Goal: Navigation & Orientation: Find specific page/section

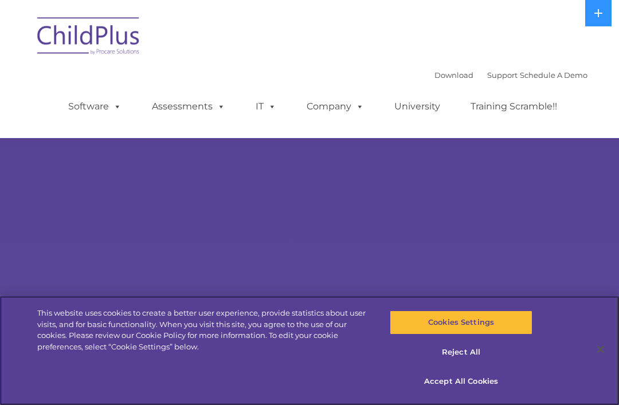
select select "MEDIUM"
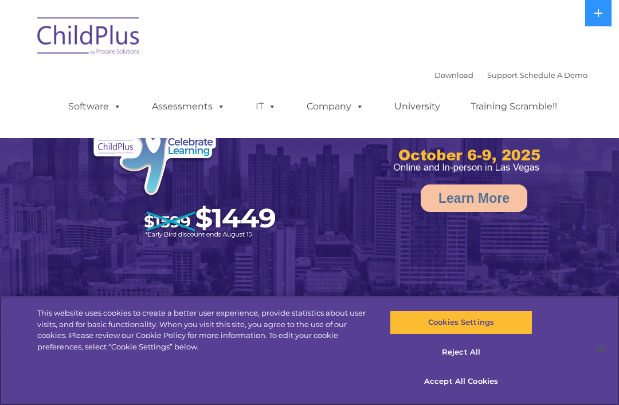
select select "MEDIUM"
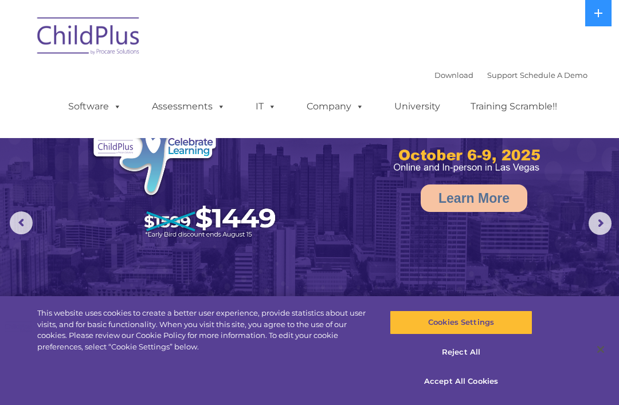
click at [88, 108] on link "Software" at bounding box center [95, 106] width 76 height 23
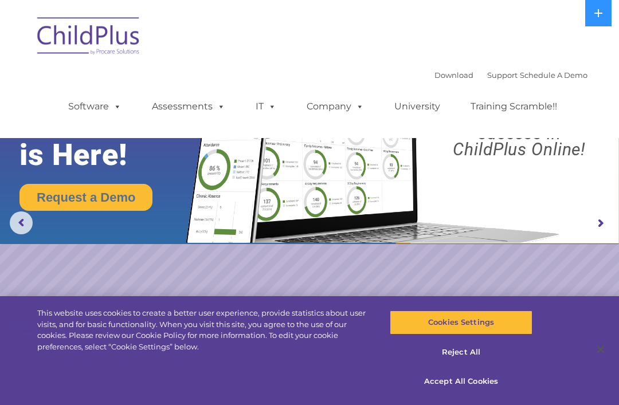
click at [109, 111] on span at bounding box center [115, 106] width 13 height 11
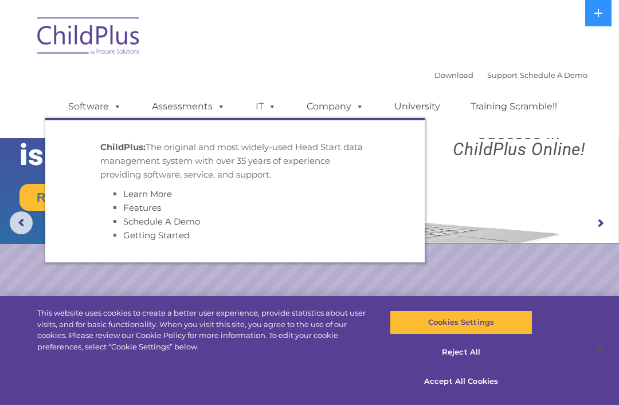
click at [78, 96] on link "Software" at bounding box center [95, 106] width 76 height 23
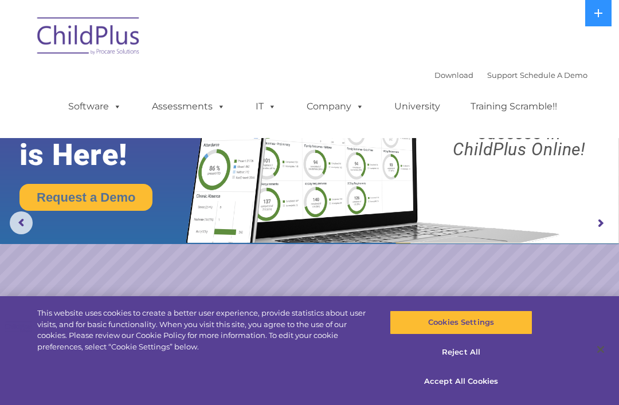
click at [68, 34] on img at bounding box center [89, 37] width 115 height 57
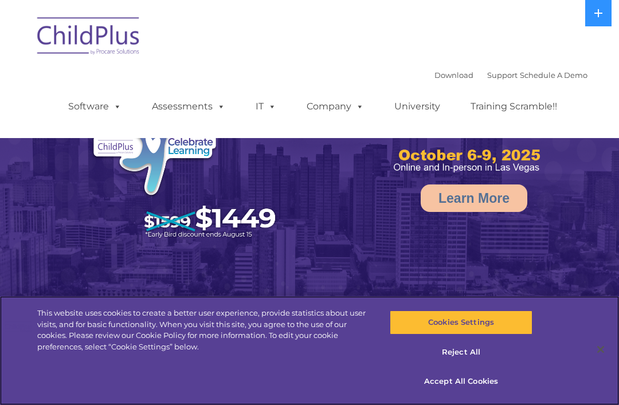
select select "MEDIUM"
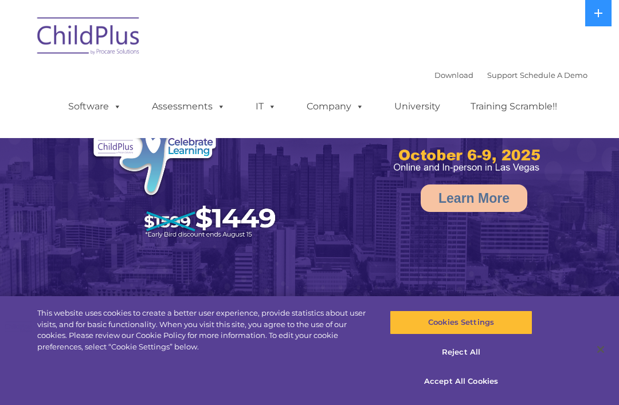
click at [81, 40] on img at bounding box center [89, 37] width 115 height 57
select select "MEDIUM"
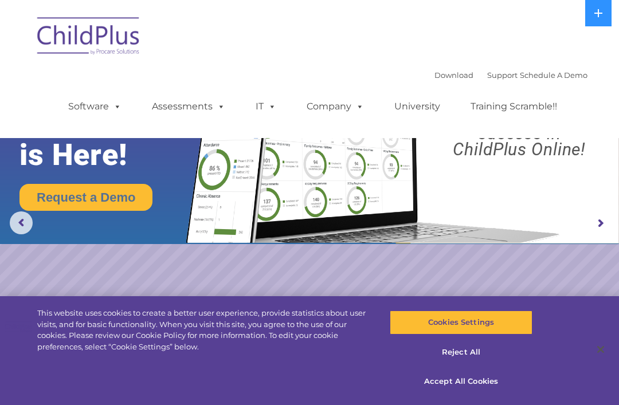
click at [81, 38] on img at bounding box center [89, 37] width 115 height 57
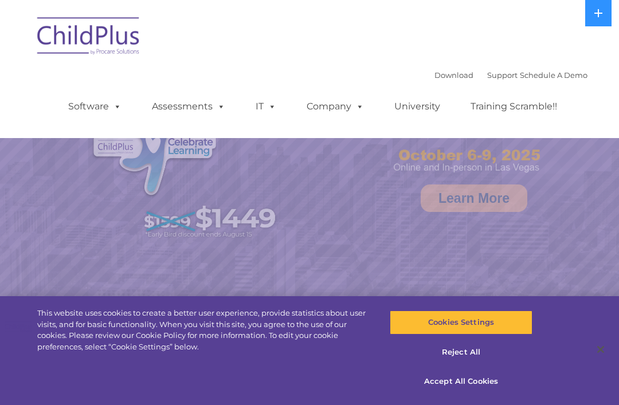
select select "MEDIUM"
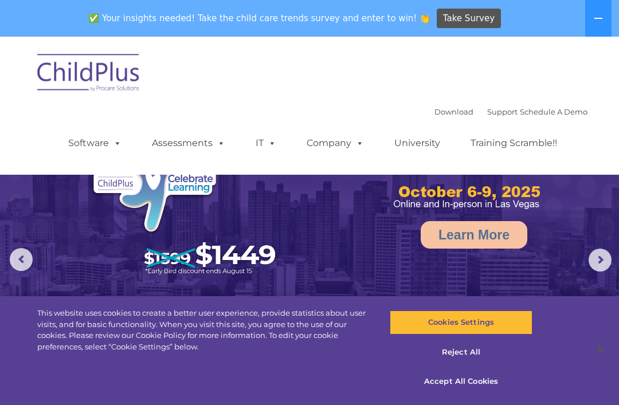
click at [76, 85] on img at bounding box center [89, 74] width 115 height 57
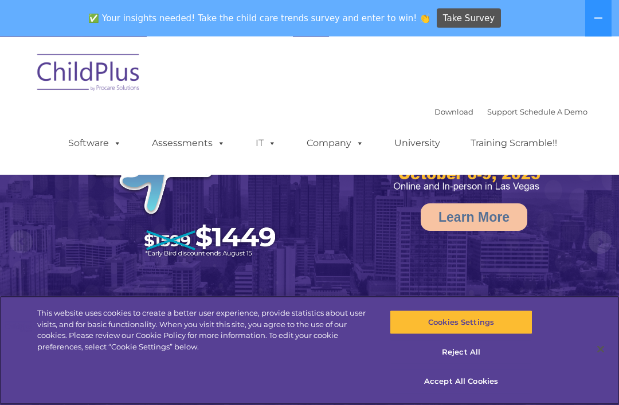
select select "MEDIUM"
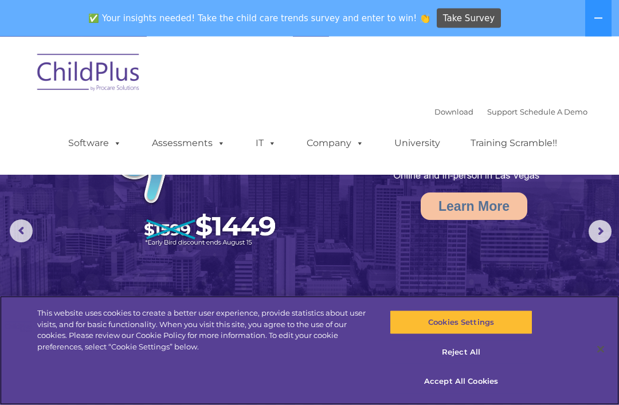
scroll to position [30, 0]
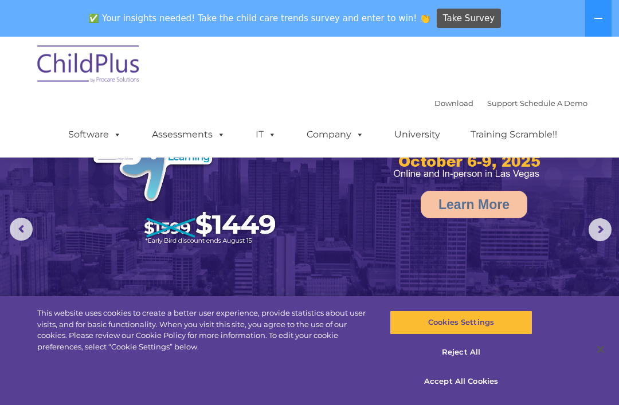
click at [87, 133] on link "Software" at bounding box center [95, 134] width 76 height 23
click at [56, 81] on img at bounding box center [89, 65] width 115 height 57
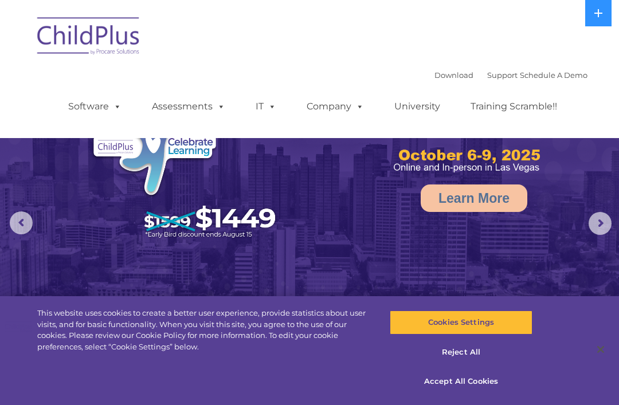
select select "MEDIUM"
click at [70, 36] on img at bounding box center [89, 37] width 115 height 57
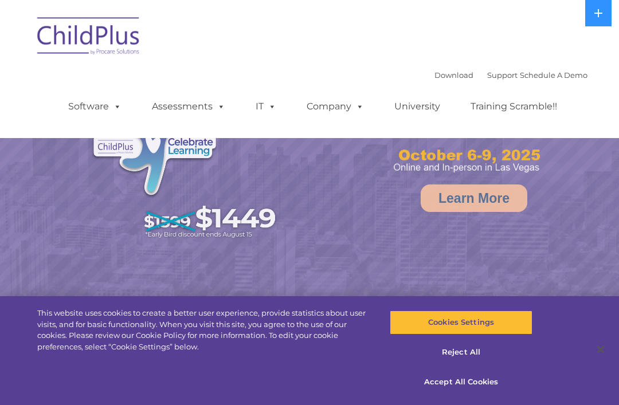
select select "MEDIUM"
